Goal: Check status: Check status

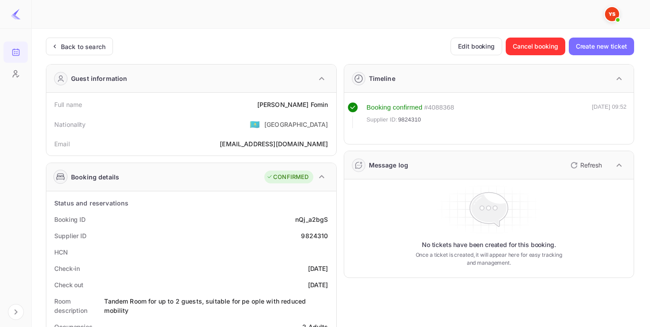
click at [103, 42] on div "Back to search" at bounding box center [83, 46] width 45 height 9
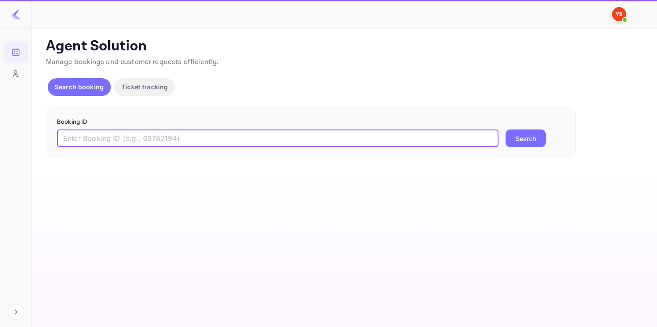
paste input "9639903"
click at [143, 140] on input "9639903" at bounding box center [277, 138] width 441 height 18
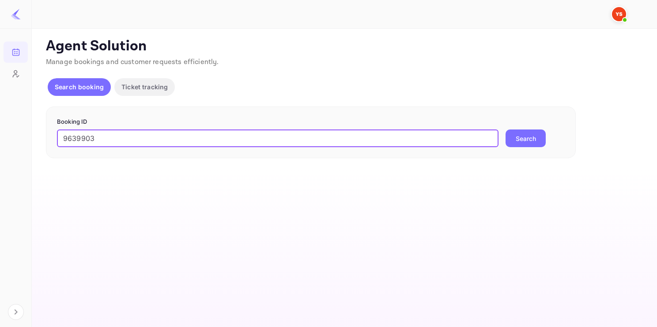
type input "9639903"
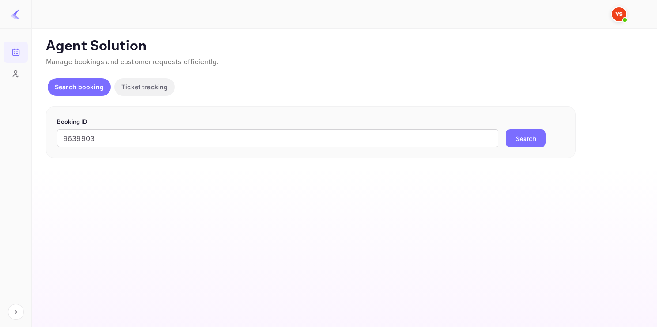
click at [530, 141] on button "Search" at bounding box center [525, 138] width 40 height 18
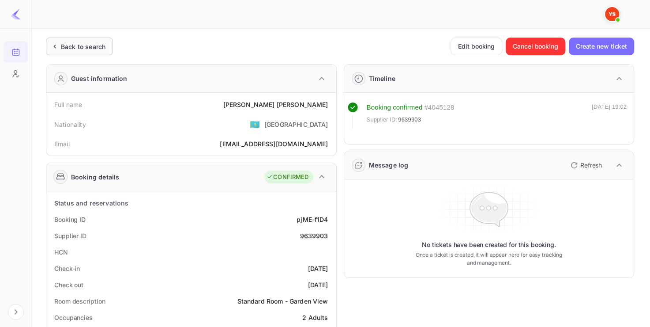
click at [72, 40] on div "Back to search" at bounding box center [79, 47] width 67 height 18
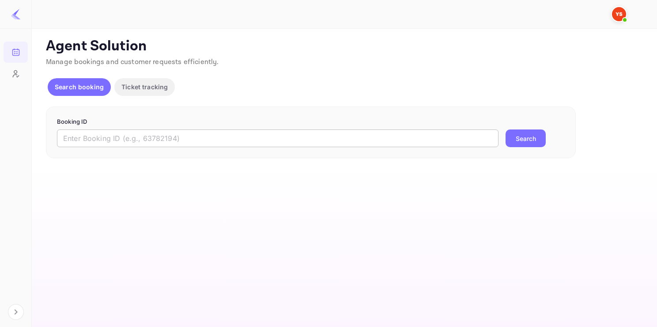
paste input "9693057"
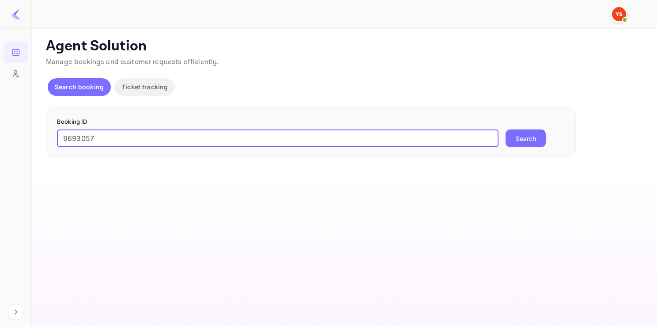
click at [134, 138] on input "9693057" at bounding box center [277, 138] width 441 height 18
type input "9693057"
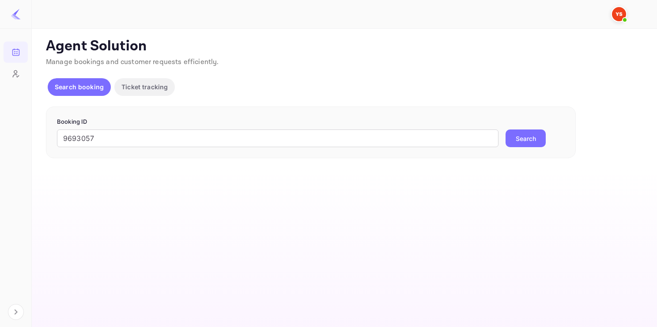
click at [524, 140] on button "Search" at bounding box center [525, 138] width 40 height 18
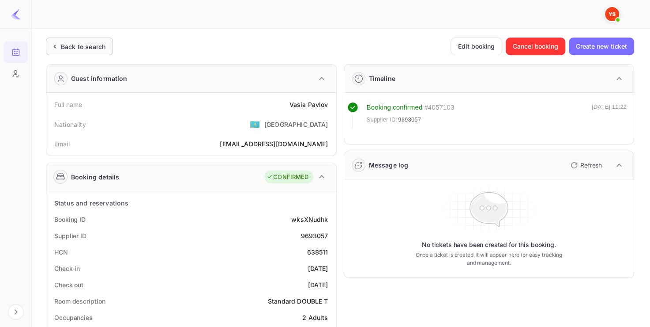
click at [78, 48] on div "Back to search" at bounding box center [83, 46] width 45 height 9
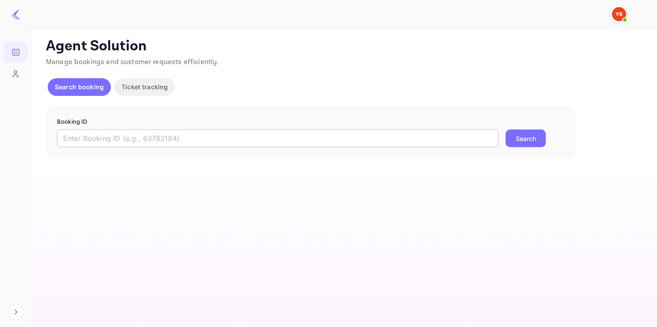
paste input "9338583"
click at [153, 137] on input "9338583" at bounding box center [277, 138] width 441 height 18
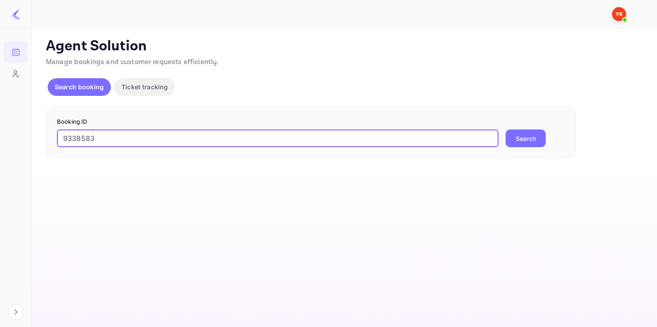
type input "9338583"
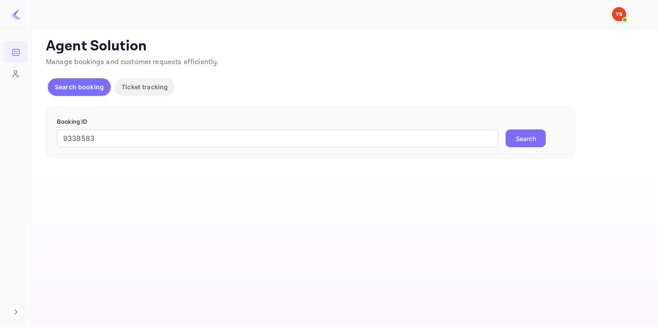
click at [517, 135] on button "Search" at bounding box center [525, 138] width 40 height 18
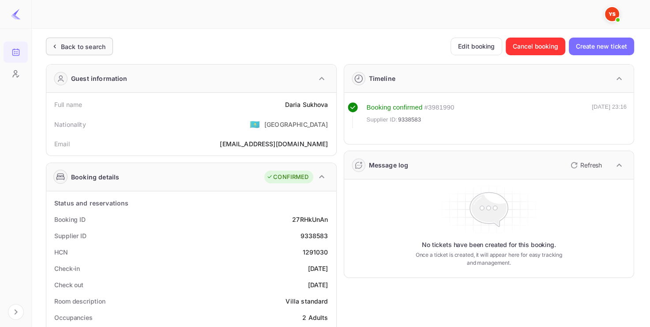
click at [93, 39] on div "Back to search" at bounding box center [79, 47] width 67 height 18
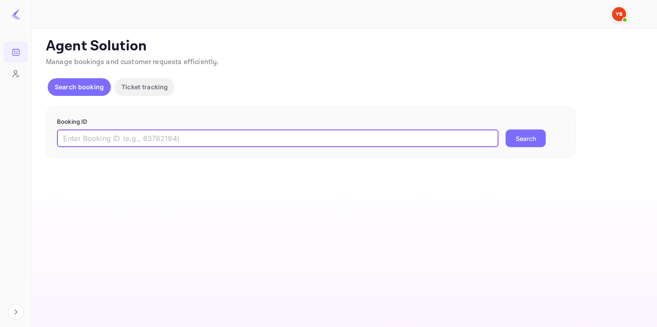
paste input "9472100"
click at [169, 140] on input "9472100" at bounding box center [277, 138] width 441 height 18
type input "9472100"
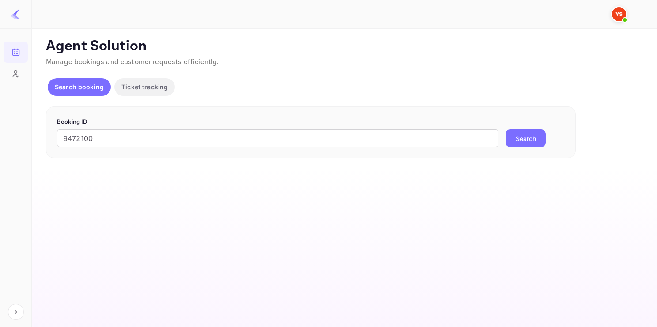
click at [529, 143] on button "Search" at bounding box center [525, 138] width 40 height 18
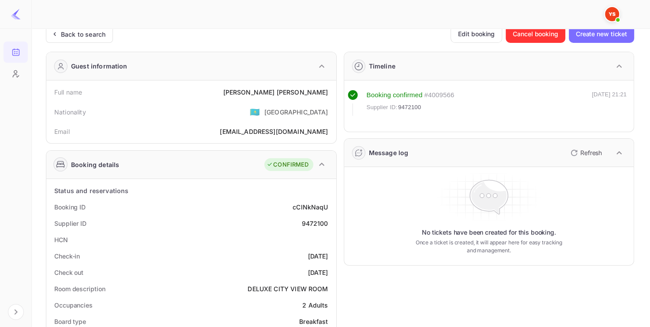
scroll to position [12, 0]
